Goal: Transaction & Acquisition: Purchase product/service

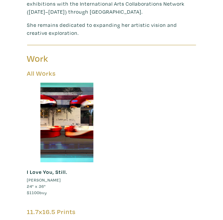
scroll to position [249, 0]
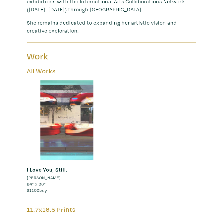
click at [59, 120] on div at bounding box center [67, 120] width 80 height 80
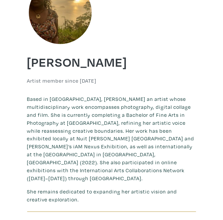
scroll to position [0, 0]
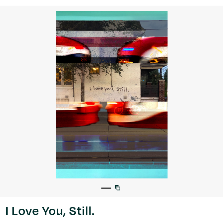
scroll to position [32, 0]
click at [119, 191] on link at bounding box center [119, 188] width 8 height 8
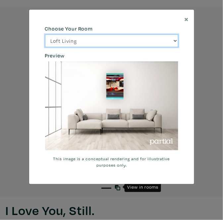
click at [65, 38] on select "Loft Living Bright Bedroom City Office Gallery Space Modern Lounge" at bounding box center [111, 41] width 133 height 13
click at [45, 35] on select "Loft Living Bright Bedroom City Office Gallery Space Modern Lounge" at bounding box center [111, 41] width 133 height 13
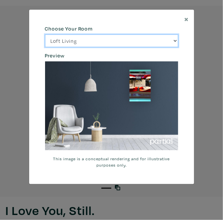
click at [65, 40] on select "Loft Living Bright Bedroom City Office Gallery Space Modern Lounge" at bounding box center [111, 41] width 133 height 13
click at [45, 35] on select "Loft Living Bright Bedroom City Office Gallery Space Modern Lounge" at bounding box center [111, 41] width 133 height 13
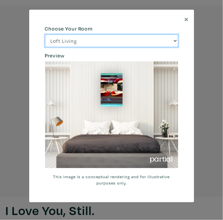
click at [62, 42] on select "Loft Living Bright Bedroom City Office Gallery Space Modern Lounge" at bounding box center [111, 41] width 133 height 13
click at [45, 35] on select "Loft Living Bright Bedroom City Office Gallery Space Modern Lounge" at bounding box center [111, 41] width 133 height 13
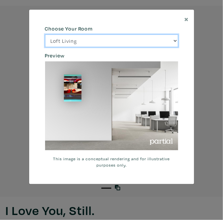
click at [57, 40] on select "Loft Living Bright Bedroom City Office Gallery Space Modern Lounge" at bounding box center [111, 41] width 133 height 13
select select "/thumb/phpThumb.php?src=https%3A%2F%2Flabs.partial.gallery%2Fprojects%2Frenderi…"
click at [45, 35] on select "Loft Living Bright Bedroom City Office Gallery Space Modern Lounge" at bounding box center [111, 41] width 133 height 13
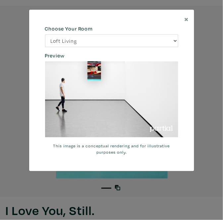
click at [185, 214] on div "× 664c6a6d6e3476504e6b79362f4172494552756f69424f306573337867644a4961614a537a457…" at bounding box center [111, 110] width 223 height 220
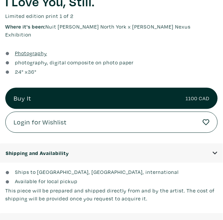
scroll to position [246, 0]
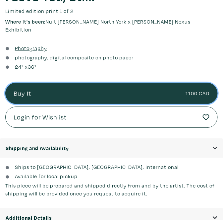
click at [25, 83] on link "Buy It 1100 CAD" at bounding box center [111, 93] width 213 height 21
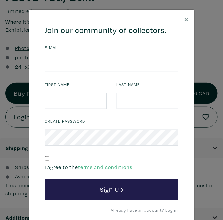
click at [205, 175] on div "× 664c6a6d6e3476504e6b79362f4172494552756f694733386b666278545363695a485979654c4…" at bounding box center [111, 110] width 223 height 220
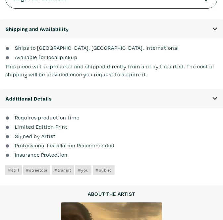
scroll to position [366, 0]
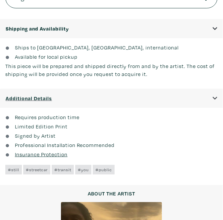
click at [28, 94] on span "Additional Details" at bounding box center [29, 98] width 46 height 8
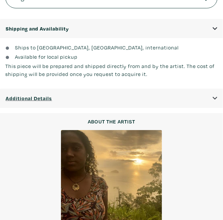
click at [20, 94] on span "Additional Details" at bounding box center [29, 98] width 46 height 8
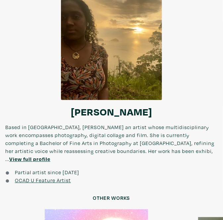
scroll to position [570, 0]
click at [50, 156] on u "View full profile" at bounding box center [29, 159] width 41 height 7
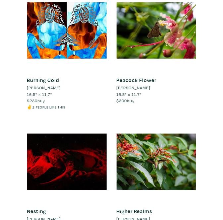
scroll to position [478, 0]
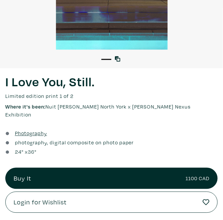
scroll to position [161, 0]
